Goal: Transaction & Acquisition: Purchase product/service

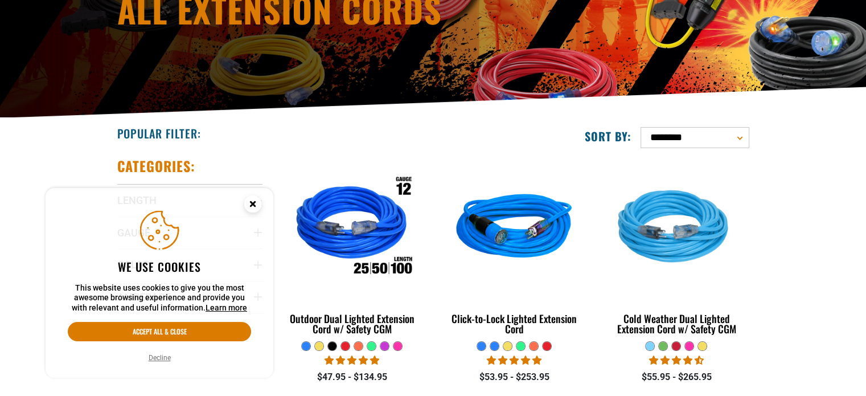
click at [250, 203] on icon "Cookie Consent" at bounding box center [252, 203] width 4 height 4
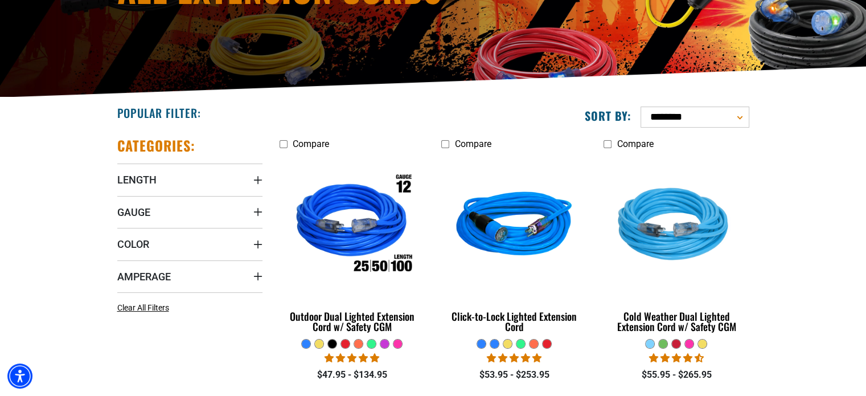
scroll to position [228, 0]
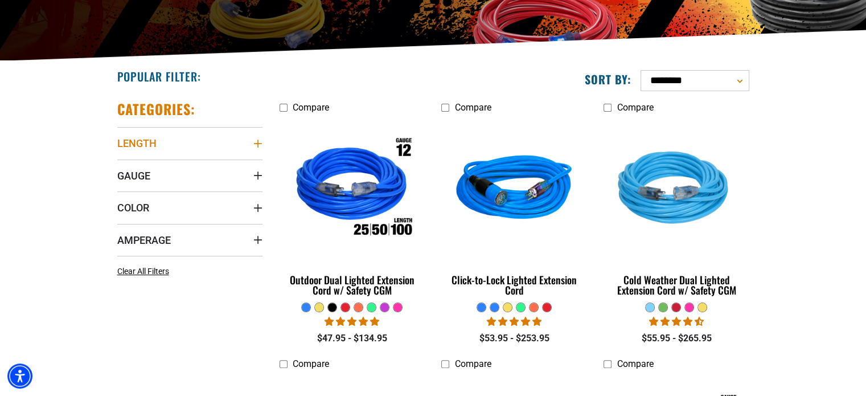
click at [152, 142] on span "Length" at bounding box center [136, 143] width 39 height 13
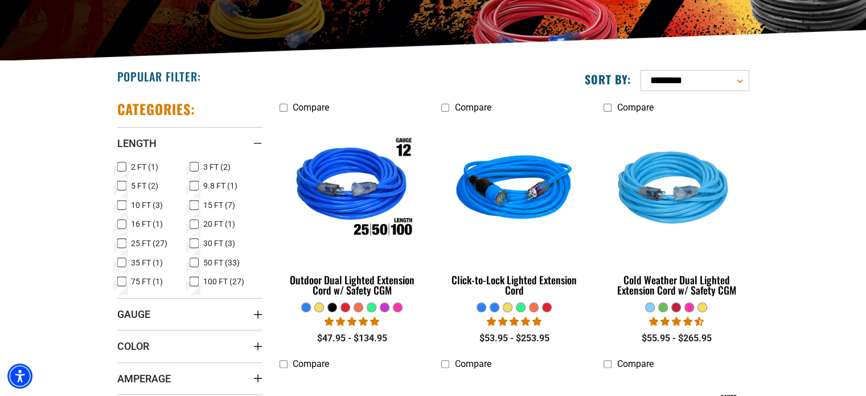
click at [193, 281] on icon at bounding box center [194, 281] width 9 height 15
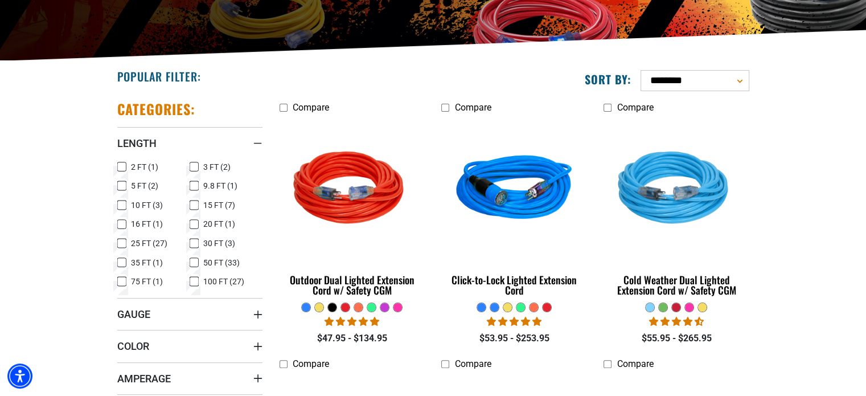
scroll to position [285, 0]
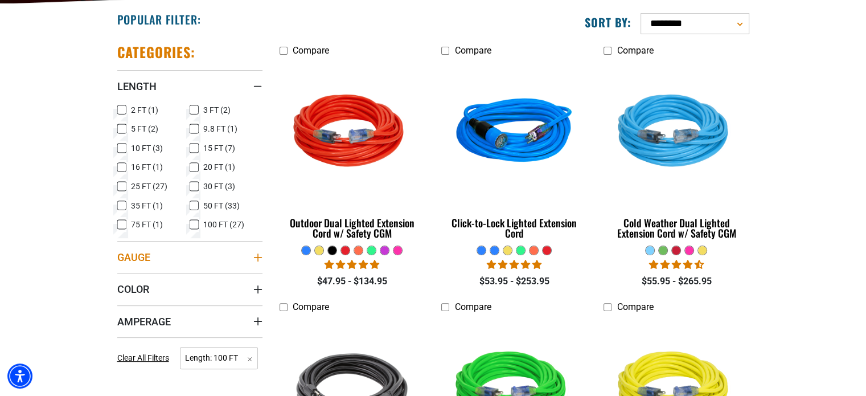
click at [132, 256] on span "Gauge" at bounding box center [133, 256] width 33 height 13
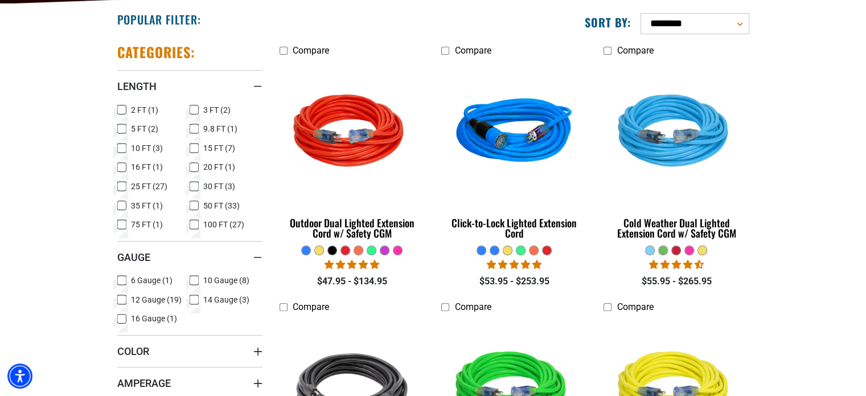
click at [194, 280] on icon at bounding box center [194, 280] width 9 height 15
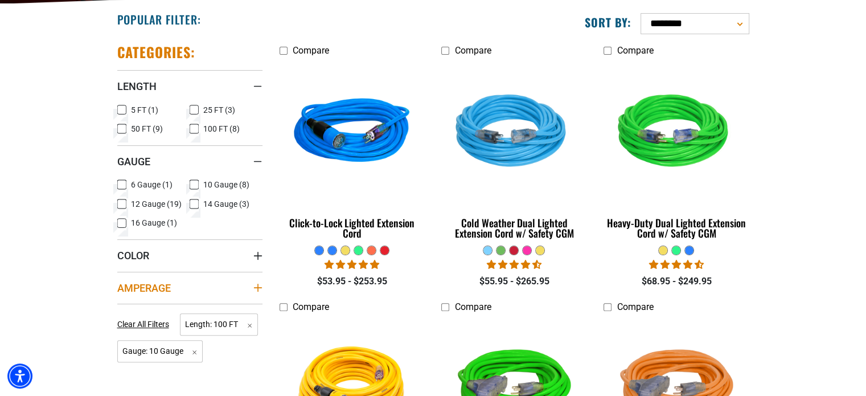
click at [162, 286] on span "Amperage" at bounding box center [143, 287] width 53 height 13
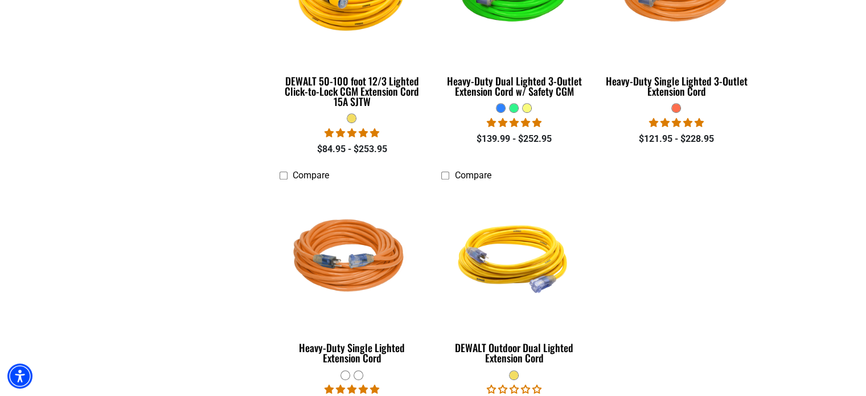
scroll to position [512, 0]
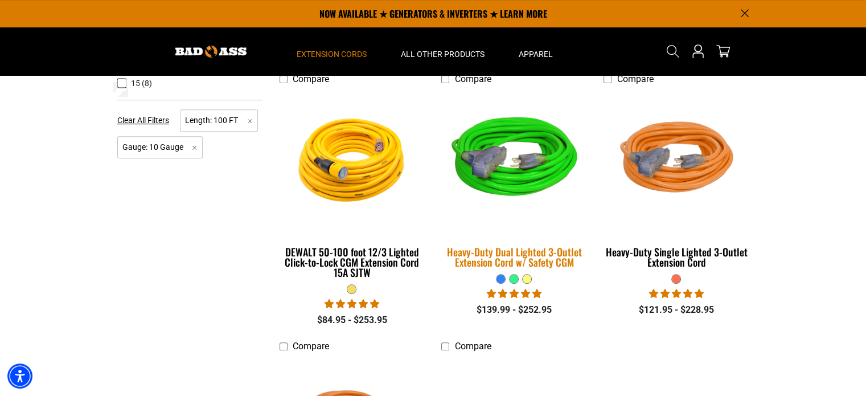
click at [528, 165] on img at bounding box center [513, 162] width 159 height 146
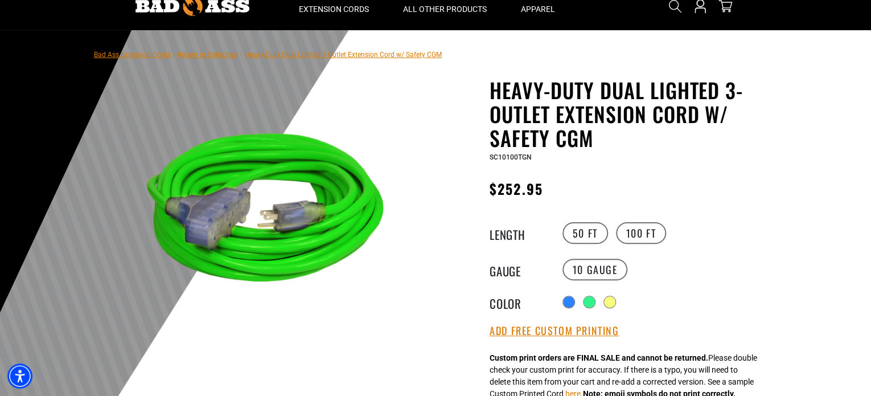
scroll to position [114, 0]
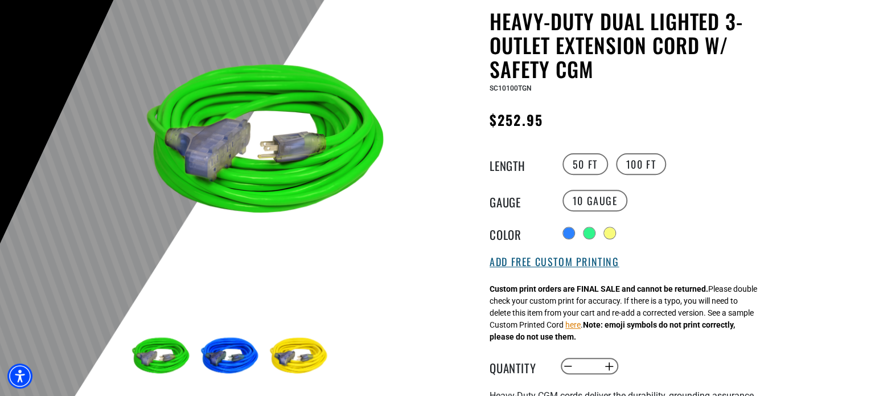
click at [539, 264] on button "Add Free Custom Printing" at bounding box center [553, 262] width 129 height 13
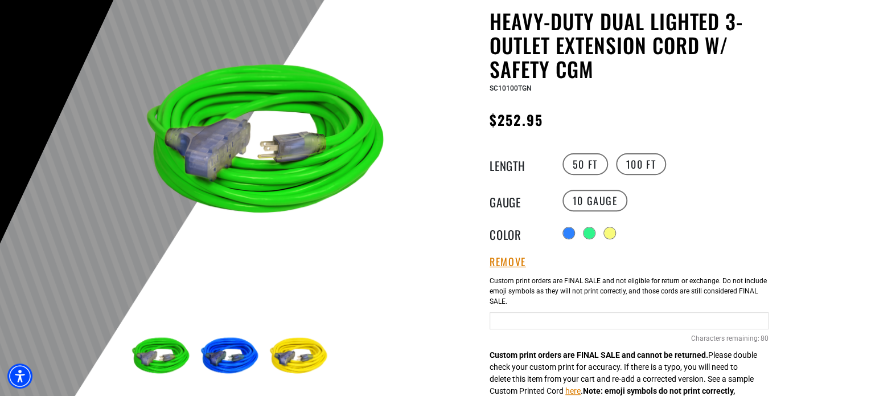
click at [505, 316] on input "Green Cables" at bounding box center [628, 320] width 279 height 17
type input "**********"
click at [446, 276] on div "Heavy-Duty Dual Lighted 3-Outlet Extension Cord w/ Safety CGM Heavy-Duty Dual L…" at bounding box center [606, 377] width 324 height 736
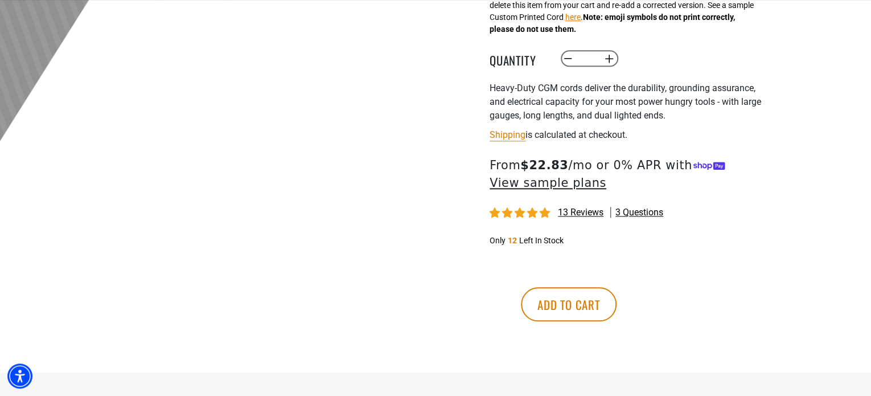
scroll to position [512, 0]
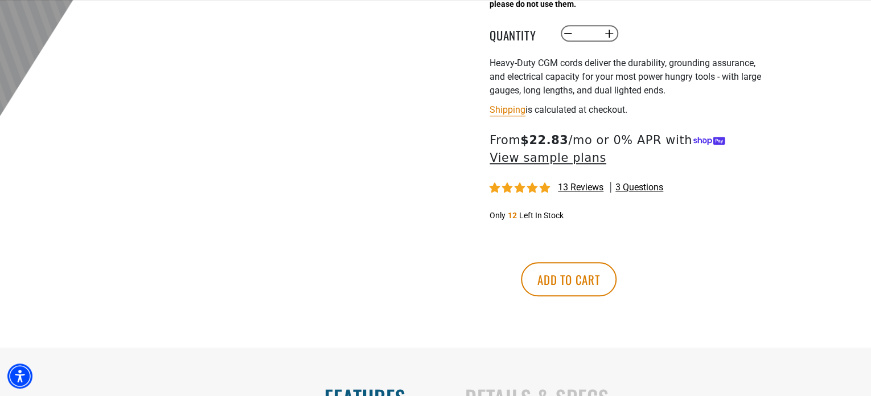
click at [492, 251] on shop-pay-wallet-button at bounding box center [491, 245] width 2 height 11
